Goal: Find specific page/section: Find specific page/section

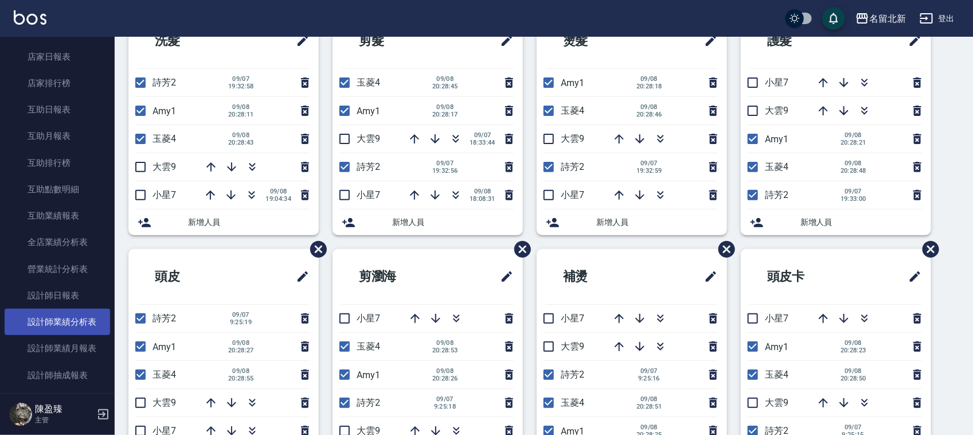
scroll to position [430, 0]
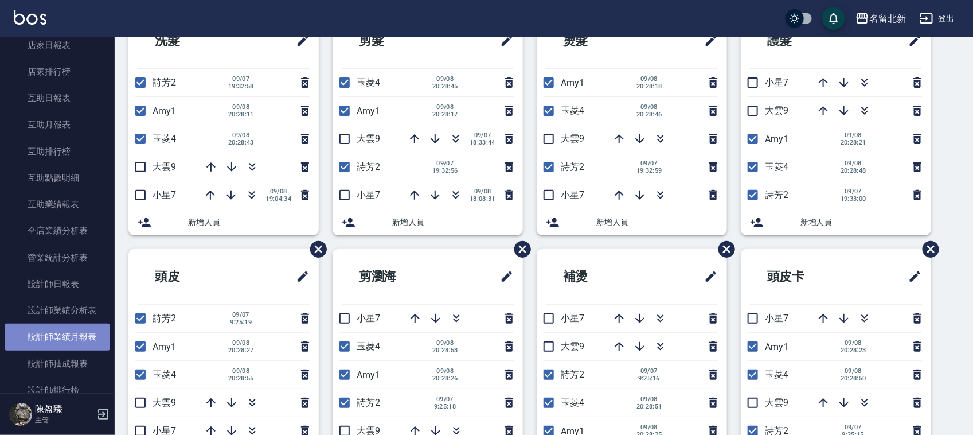
click at [76, 330] on link "設計師業績月報表" at bounding box center [58, 337] width 106 height 26
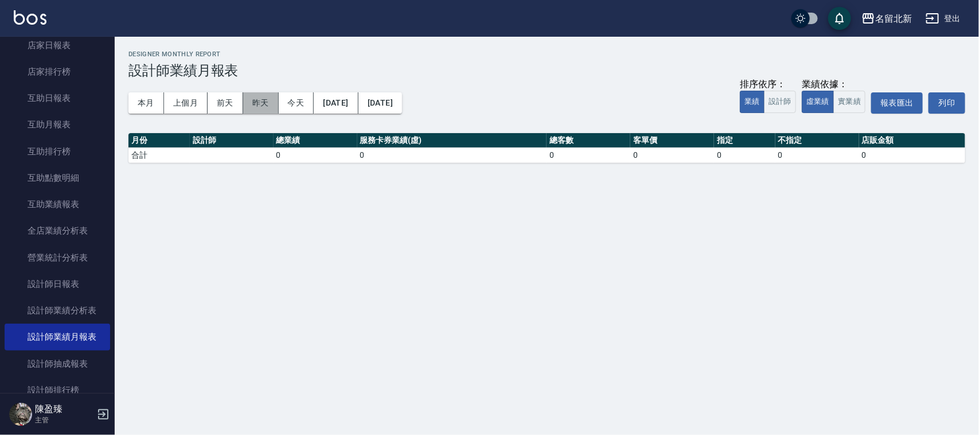
click at [263, 99] on button "昨天" at bounding box center [261, 102] width 36 height 21
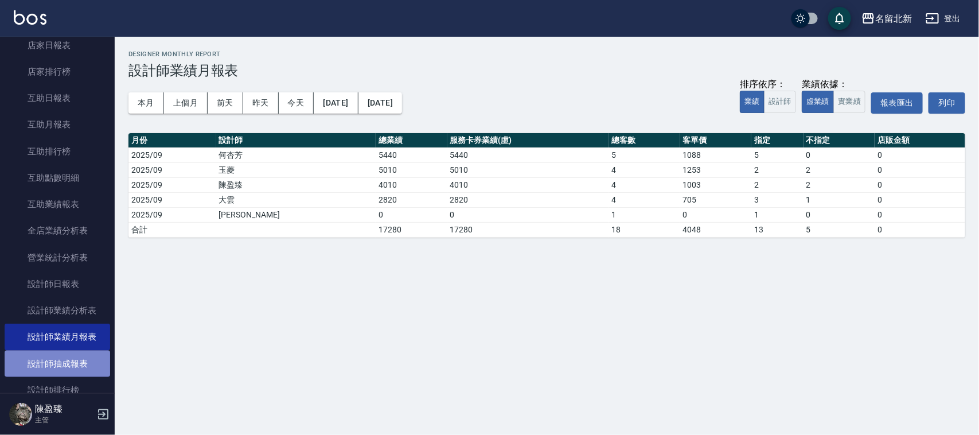
click at [61, 366] on link "設計師抽成報表" at bounding box center [58, 363] width 106 height 26
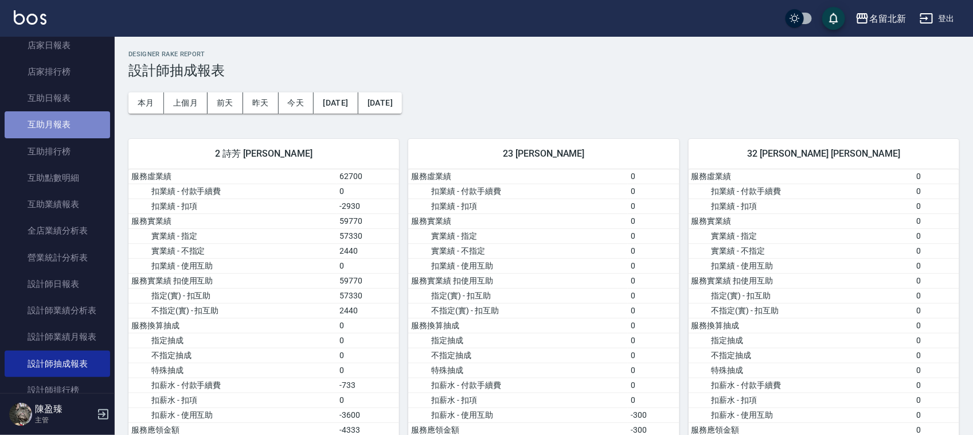
click at [69, 127] on link "互助月報表" at bounding box center [58, 124] width 106 height 26
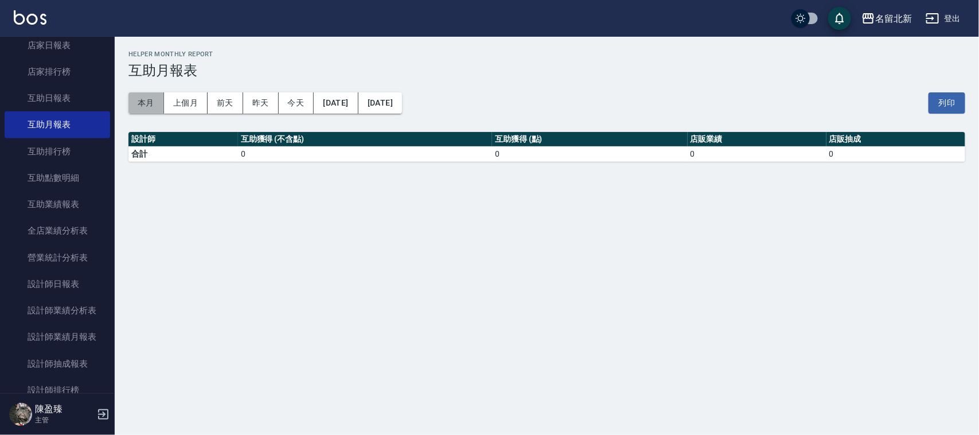
click at [145, 108] on button "本月" at bounding box center [146, 102] width 36 height 21
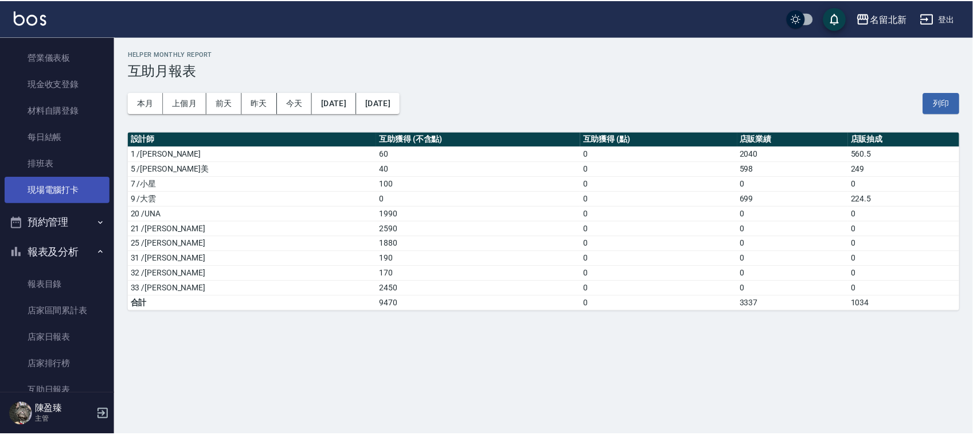
scroll to position [72, 0]
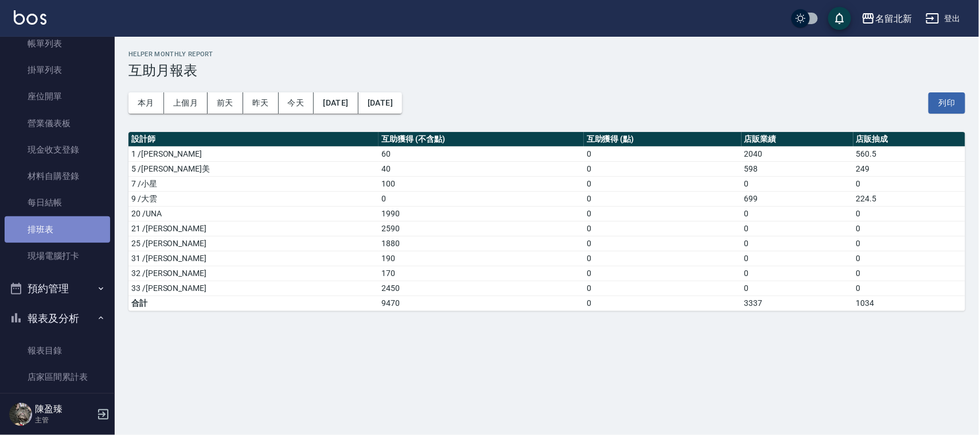
click at [59, 229] on link "排班表" at bounding box center [58, 229] width 106 height 26
